Goal: Task Accomplishment & Management: Use online tool/utility

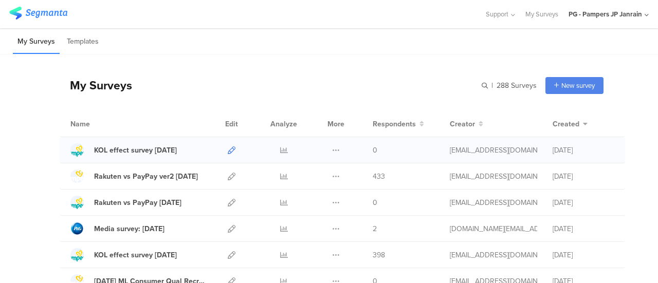
click at [228, 152] on icon at bounding box center [232, 150] width 8 height 8
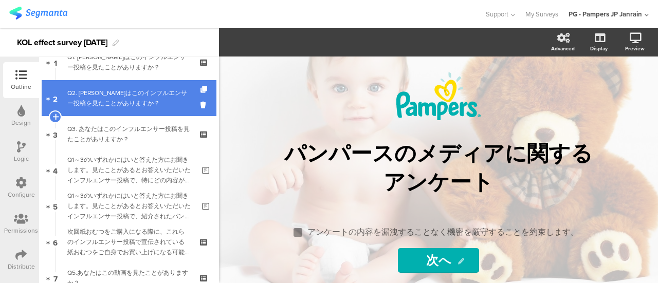
scroll to position [51, 0]
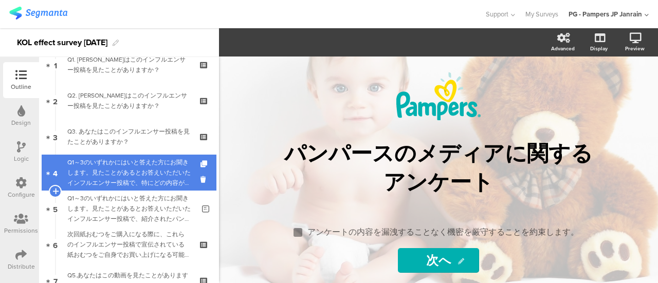
click at [129, 171] on div "Q1～3のいずれかにはいと答えた方にお聞きします。見たことがあるとお答えいただいたインフルエンサー投稿で、特にどの内容が印象に残りましたか？" at bounding box center [130, 172] width 127 height 31
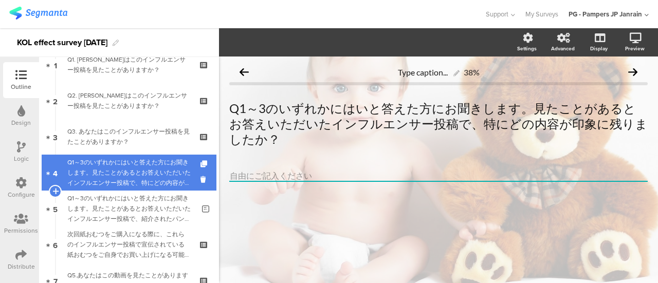
scroll to position [1, 0]
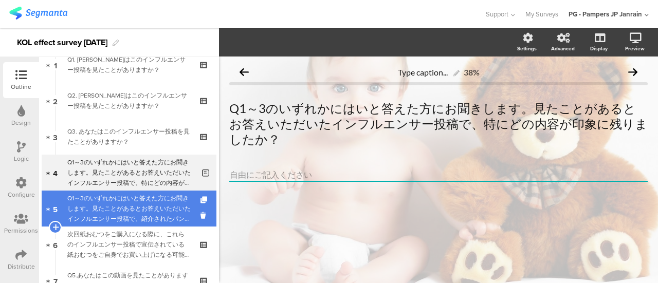
click at [126, 207] on div "Q1～3のいずれかにはいと答えた方にお聞きします。見たことがあるとお答えいただいたインフルエンサー投稿で、紹介されたパンパース製品の便益や魅力について、どう感…" at bounding box center [130, 208] width 127 height 31
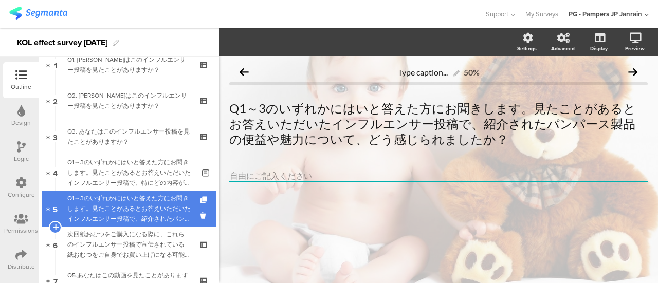
scroll to position [1, 0]
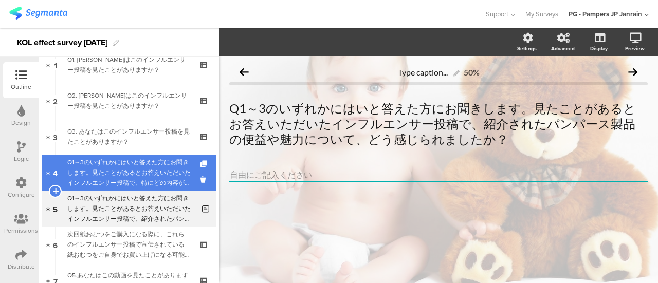
click at [129, 183] on div "Q1～3のいずれかにはいと答えた方にお聞きします。見たことがあるとお答えいただいたインフルエンサー投稿で、特にどの内容が印象に残りましたか？" at bounding box center [130, 172] width 127 height 31
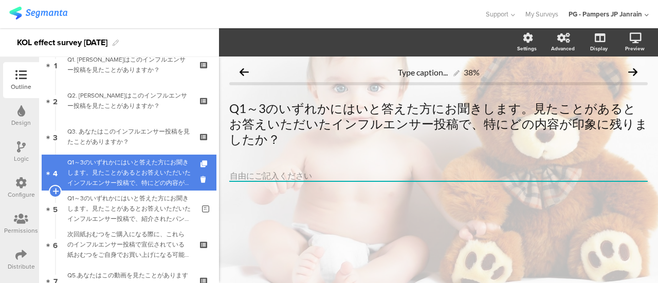
scroll to position [1, 0]
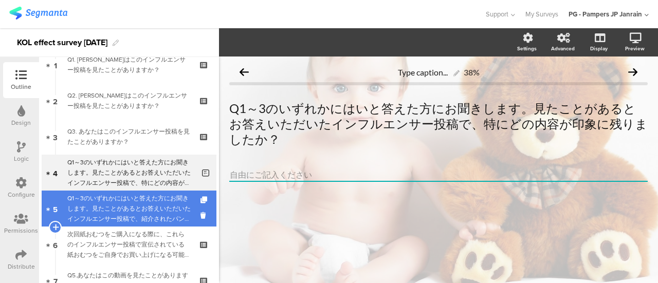
click at [125, 211] on div "Q1～3のいずれかにはいと答えた方にお聞きします。見たことがあるとお答えいただいたインフルエンサー投稿で、紹介されたパンパース製品の便益や魅力について、どう感…" at bounding box center [130, 208] width 127 height 31
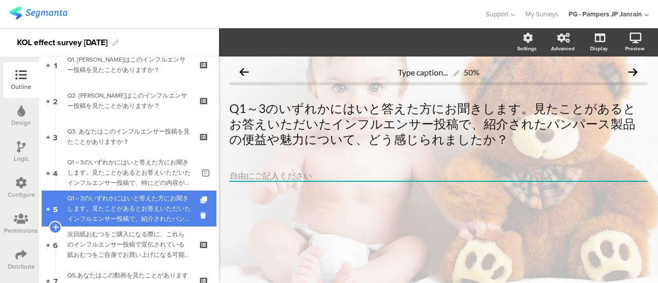
scroll to position [1, 0]
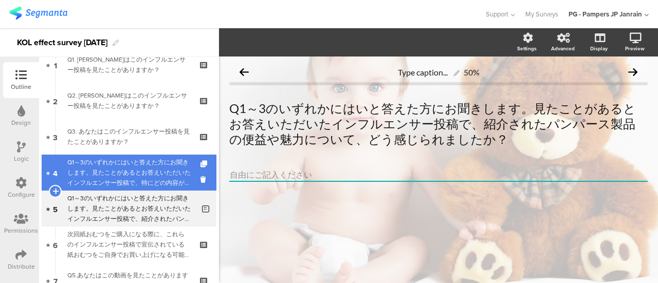
click at [142, 173] on div "Q1～3のいずれかにはいと答えた方にお聞きします。見たことがあるとお答えいただいたインフルエンサー投稿で、特にどの内容が印象に残りましたか？" at bounding box center [130, 172] width 127 height 31
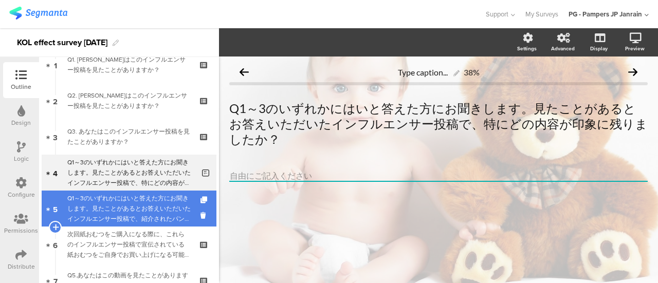
scroll to position [1, 0]
click at [141, 199] on div "Q1～3のいずれかにはいと答えた方にお聞きします。見たことがあるとお答えいただいたインフルエンサー投稿で、紹介されたパンパース製品の便益や魅力について、どう感…" at bounding box center [130, 208] width 127 height 31
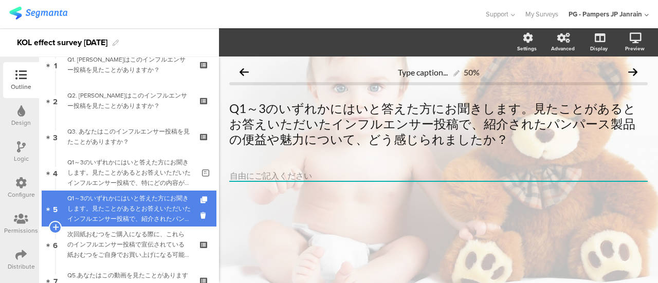
scroll to position [1, 0]
